Goal: Task Accomplishment & Management: Use online tool/utility

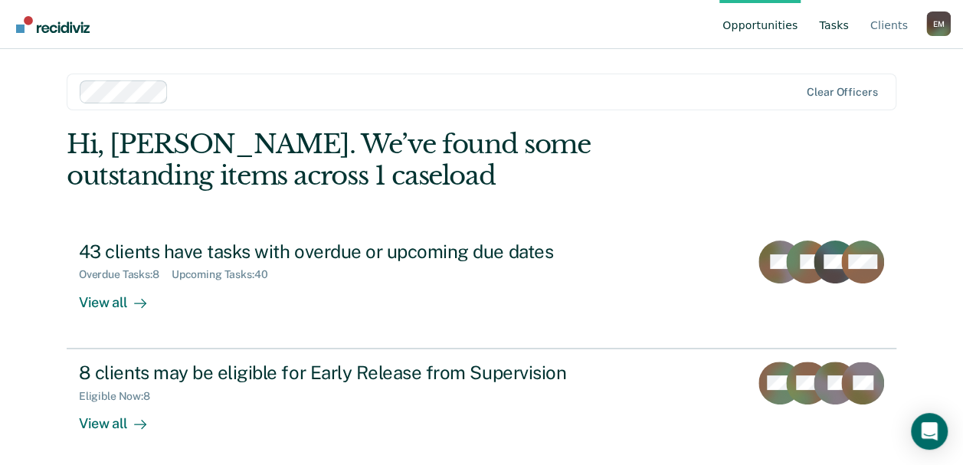
click at [825, 20] on link "Tasks" at bounding box center [834, 24] width 36 height 49
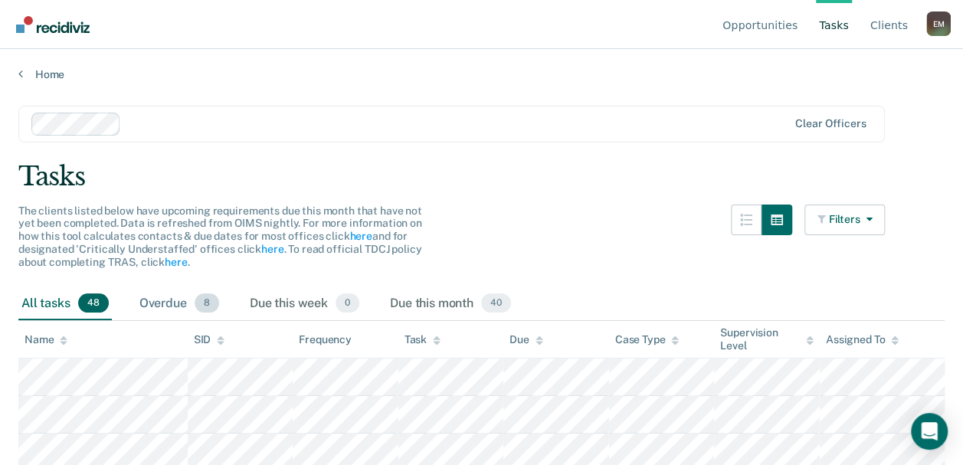
click at [161, 299] on div "Overdue 8" at bounding box center [179, 304] width 86 height 34
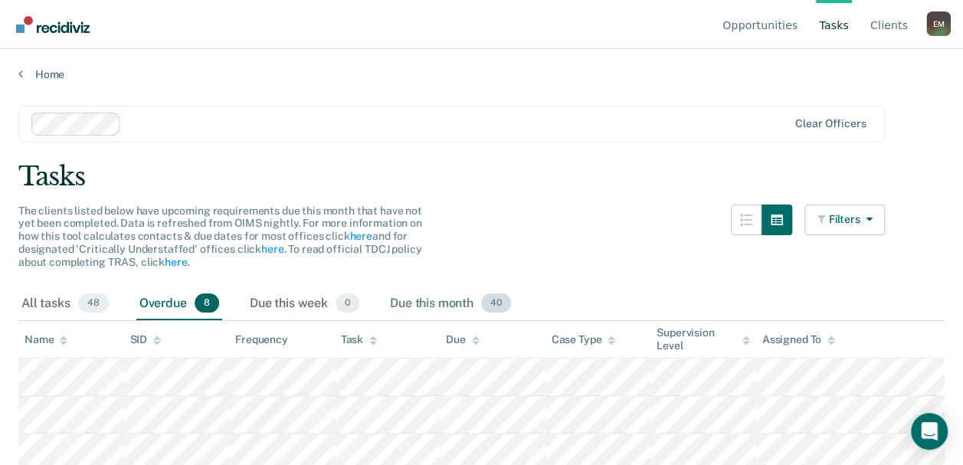
click at [444, 293] on div "Due this month 40" at bounding box center [450, 304] width 127 height 34
